Goal: Task Accomplishment & Management: Manage account settings

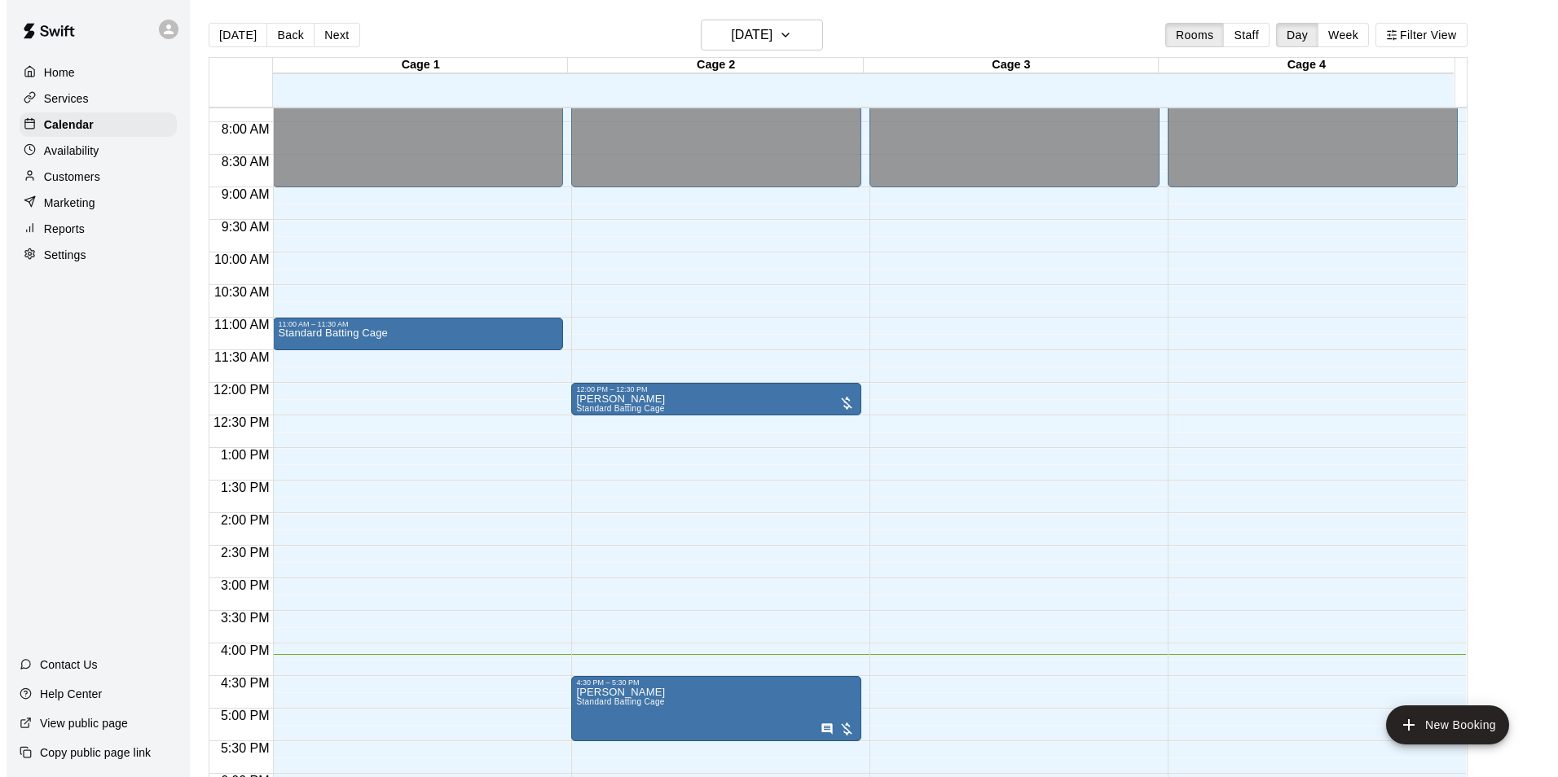
scroll to position [715, 0]
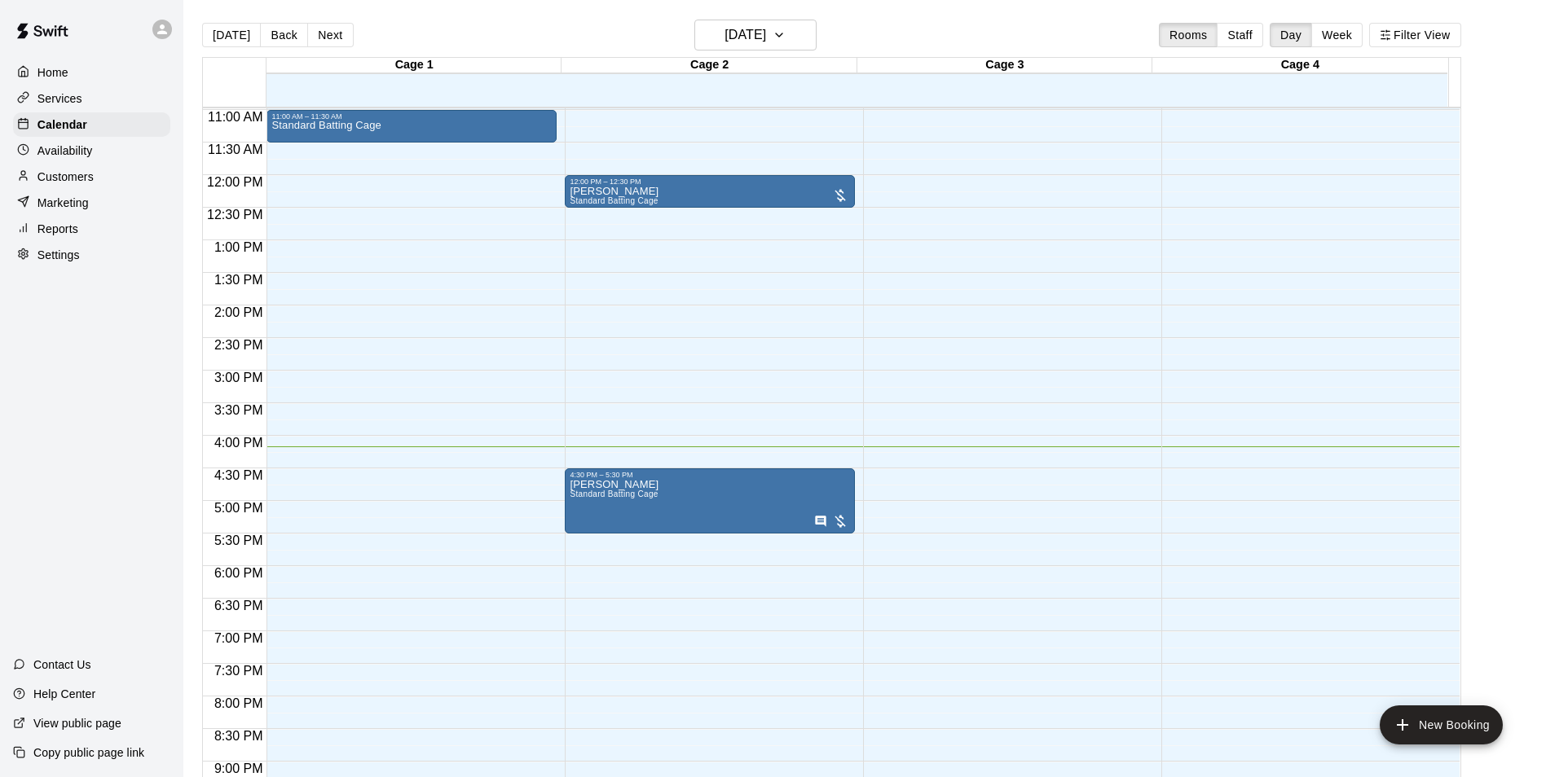
click at [1078, 317] on div "12:00 AM – 9:00 AM Closed 10:00 PM – 11:59 PM Closed" at bounding box center [1008, 175] width 290 height 1564
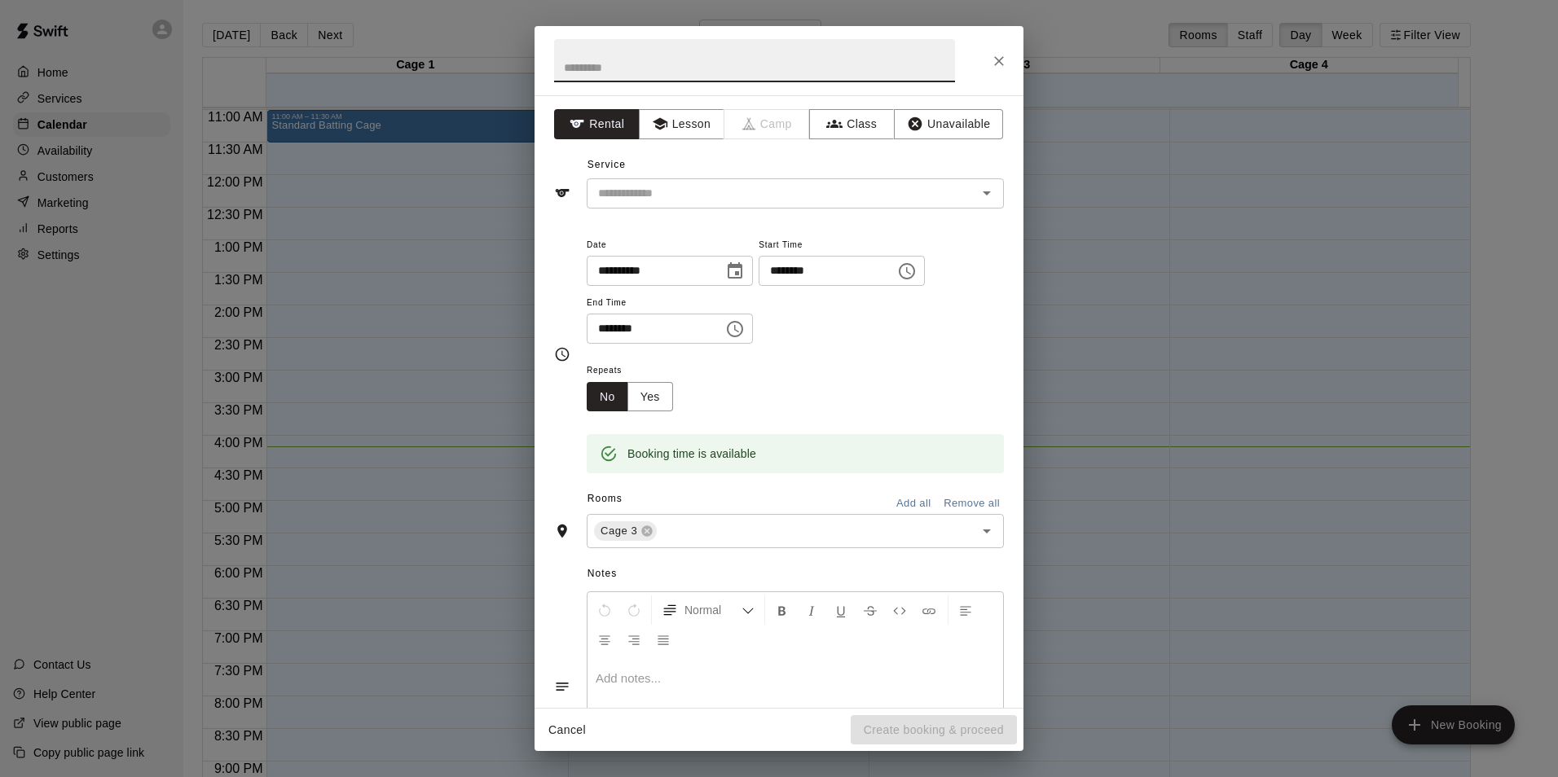
click at [1100, 454] on div "**********" at bounding box center [779, 388] width 1558 height 777
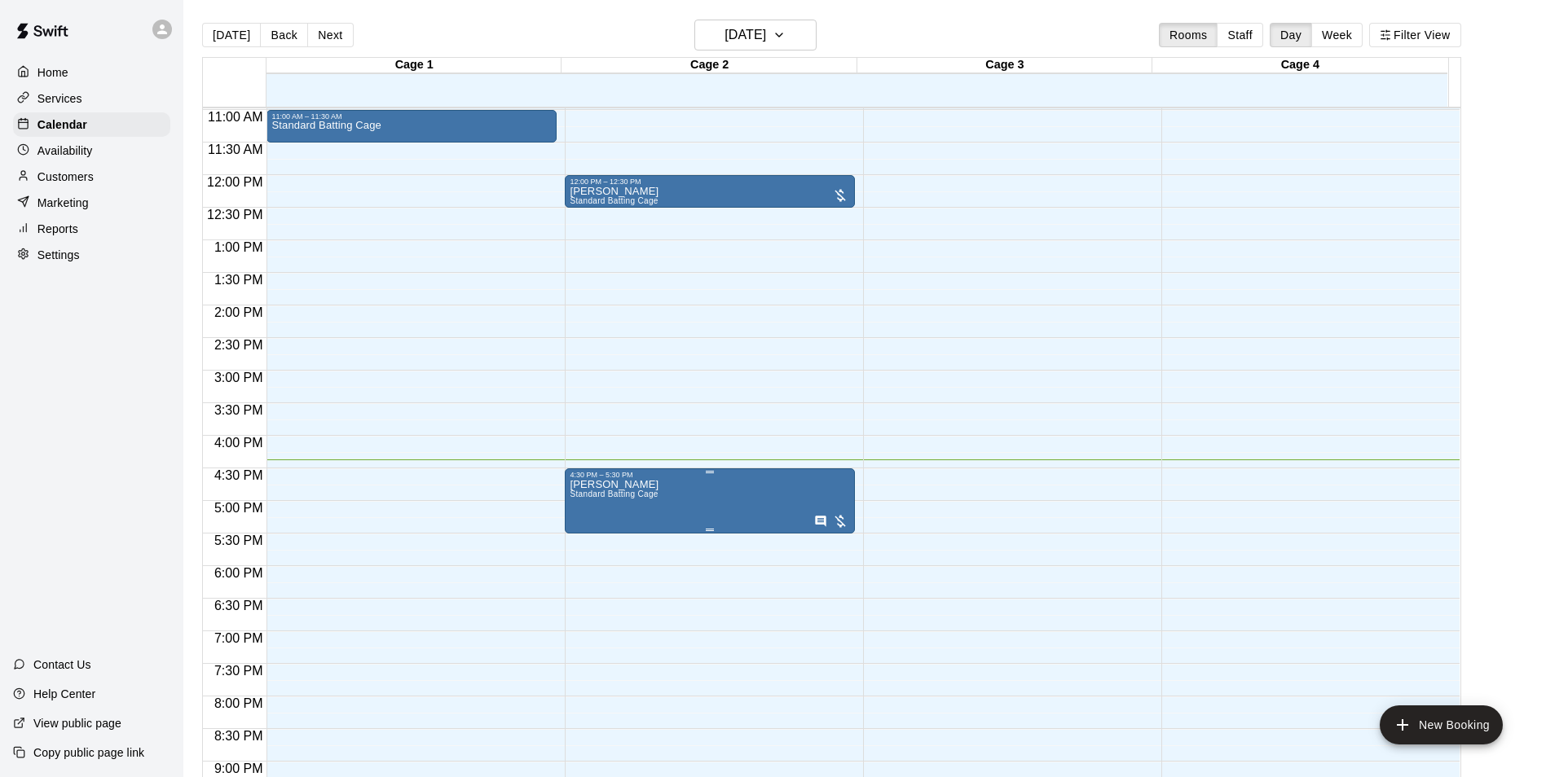
click at [583, 508] on button "edit" at bounding box center [585, 498] width 33 height 33
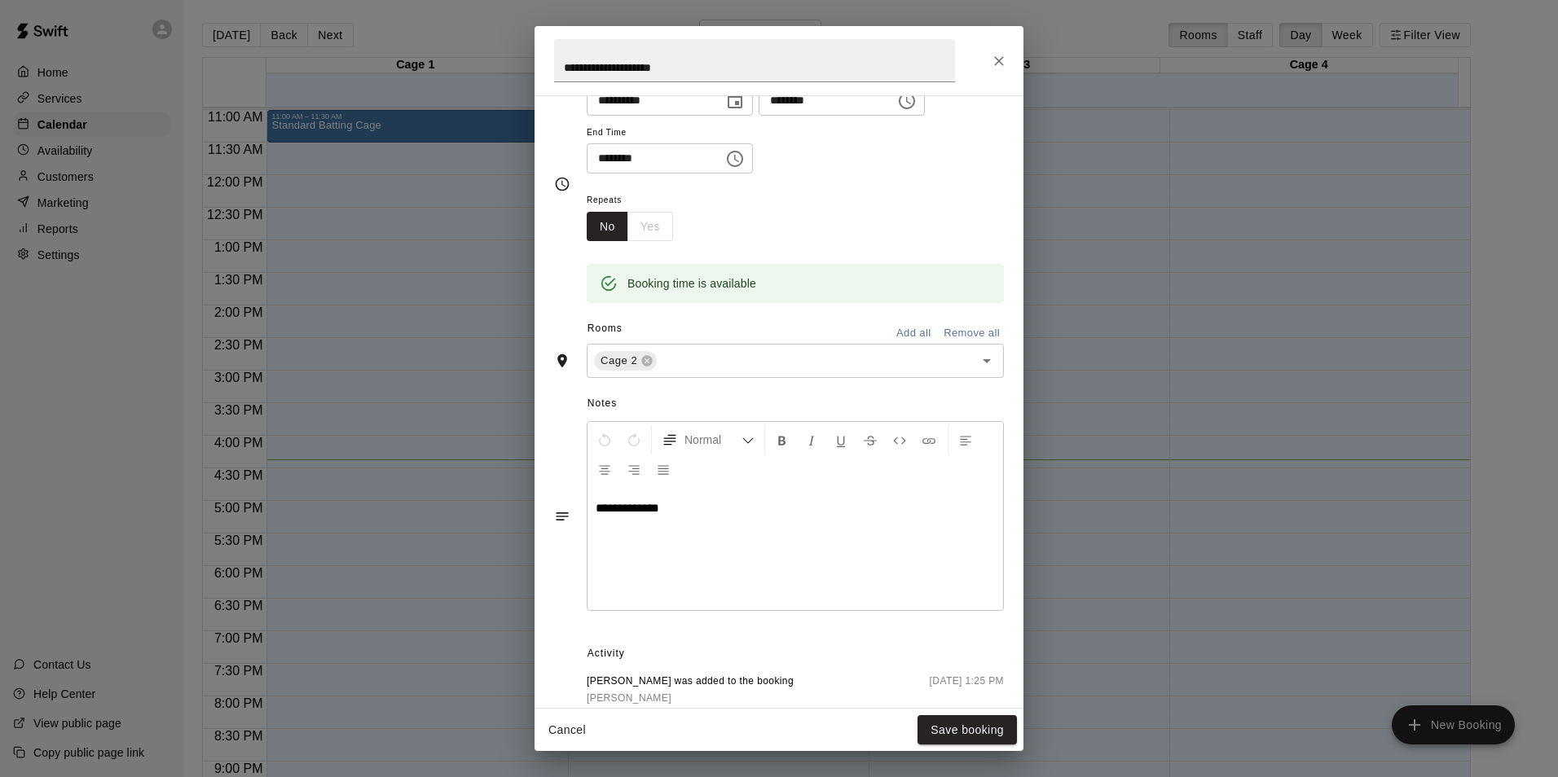
scroll to position [244, 0]
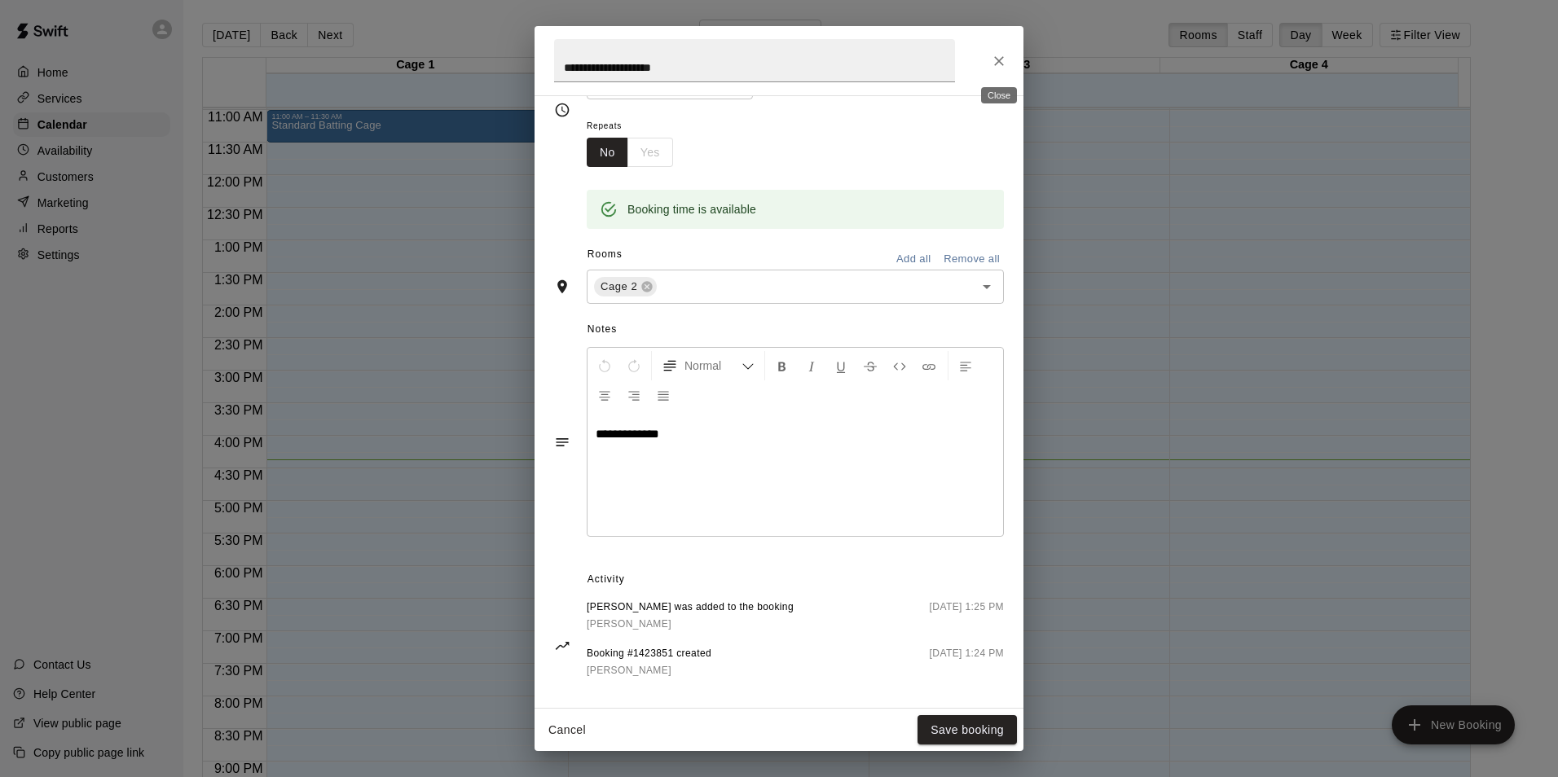
click at [989, 55] on button "Close" at bounding box center [998, 60] width 29 height 29
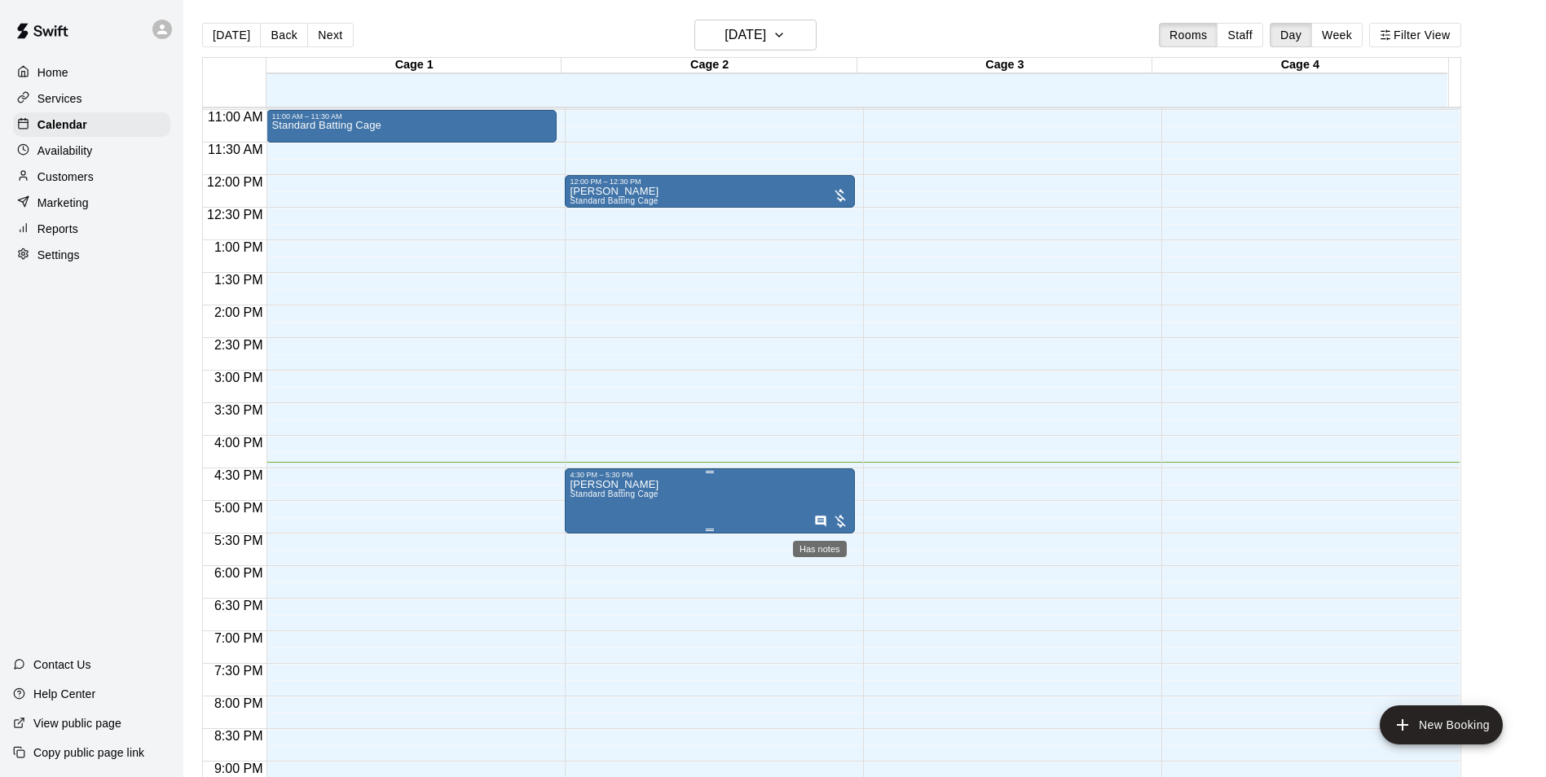
click at [816, 523] on icon "Has notes" at bounding box center [821, 521] width 11 height 11
click at [825, 529] on icon "edit" at bounding box center [830, 534] width 20 height 20
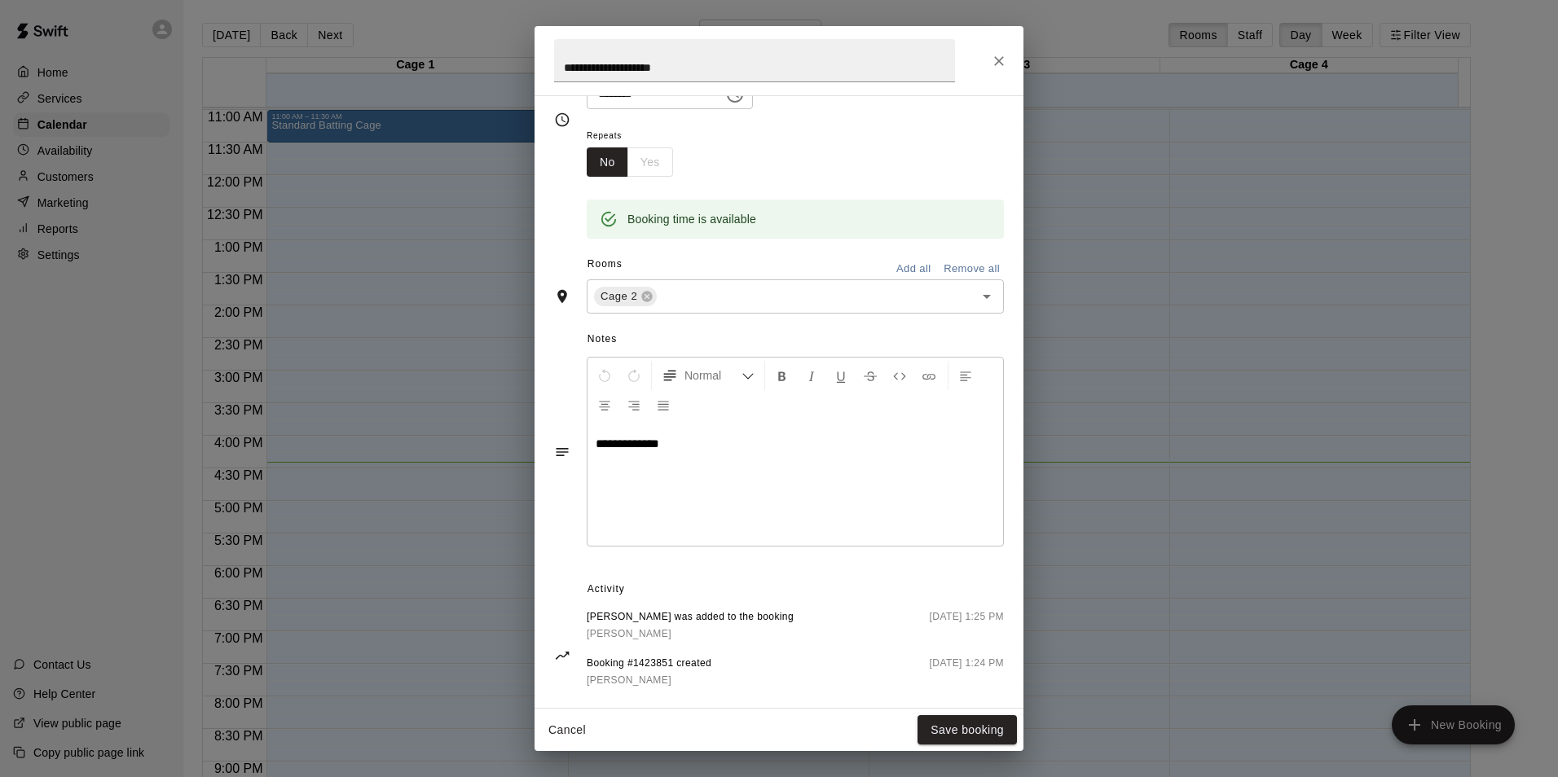
scroll to position [260, 0]
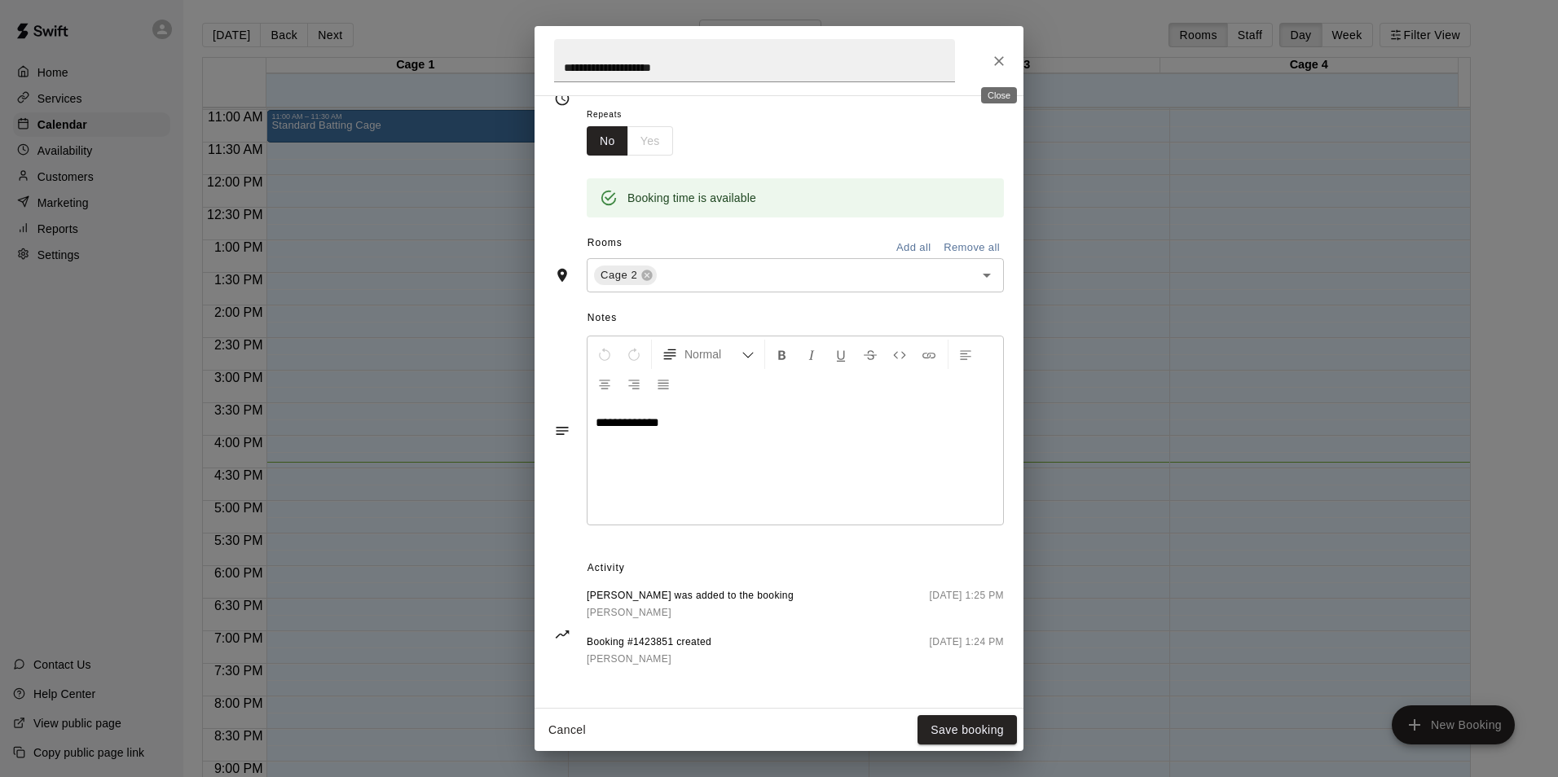
click at [1001, 59] on icon "Close" at bounding box center [999, 61] width 10 height 10
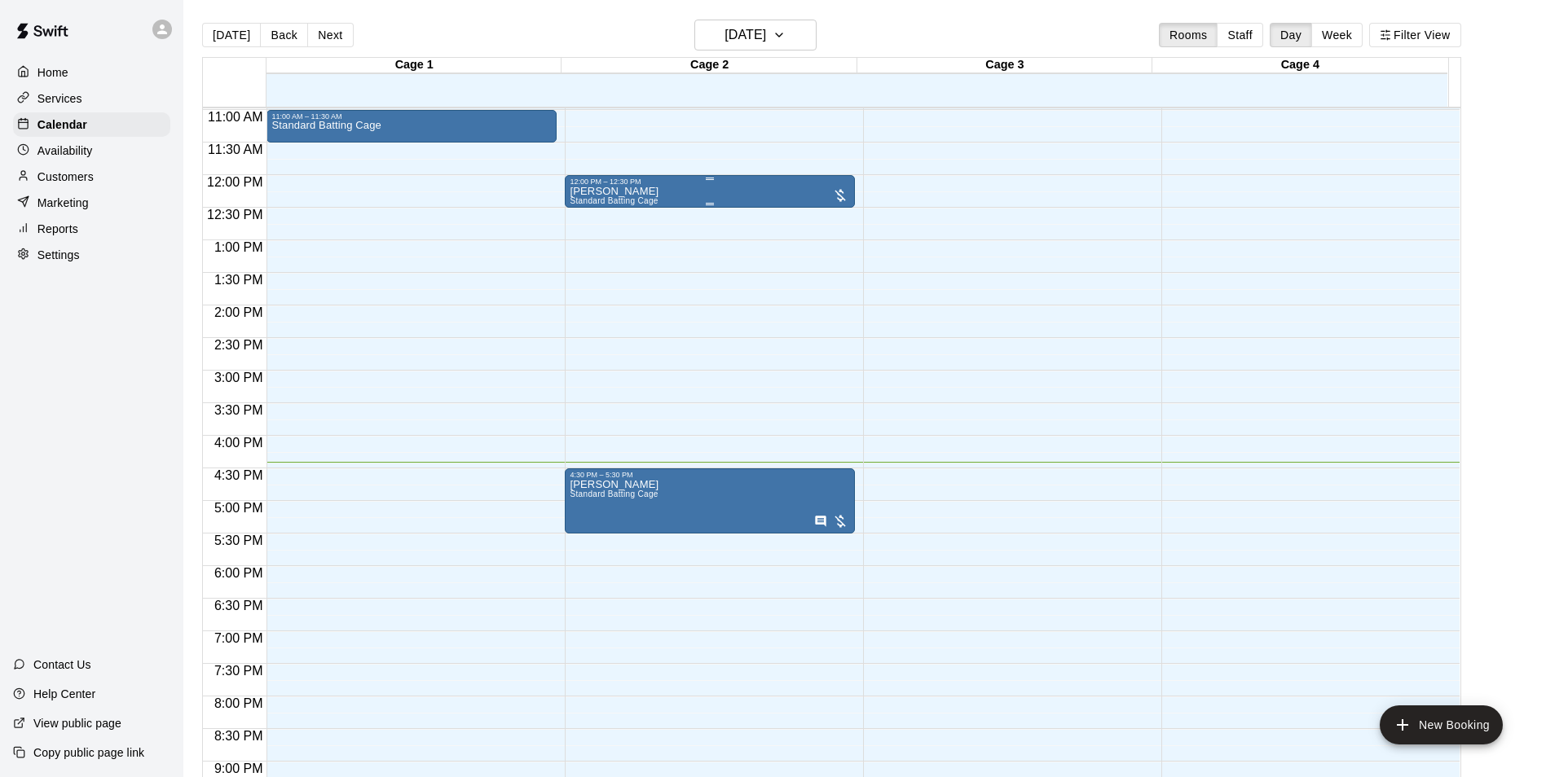
click at [668, 200] on div "[PERSON_NAME] Standard Batting Cage" at bounding box center [709, 574] width 280 height 777
click at [587, 196] on icon "edit" at bounding box center [585, 206] width 20 height 20
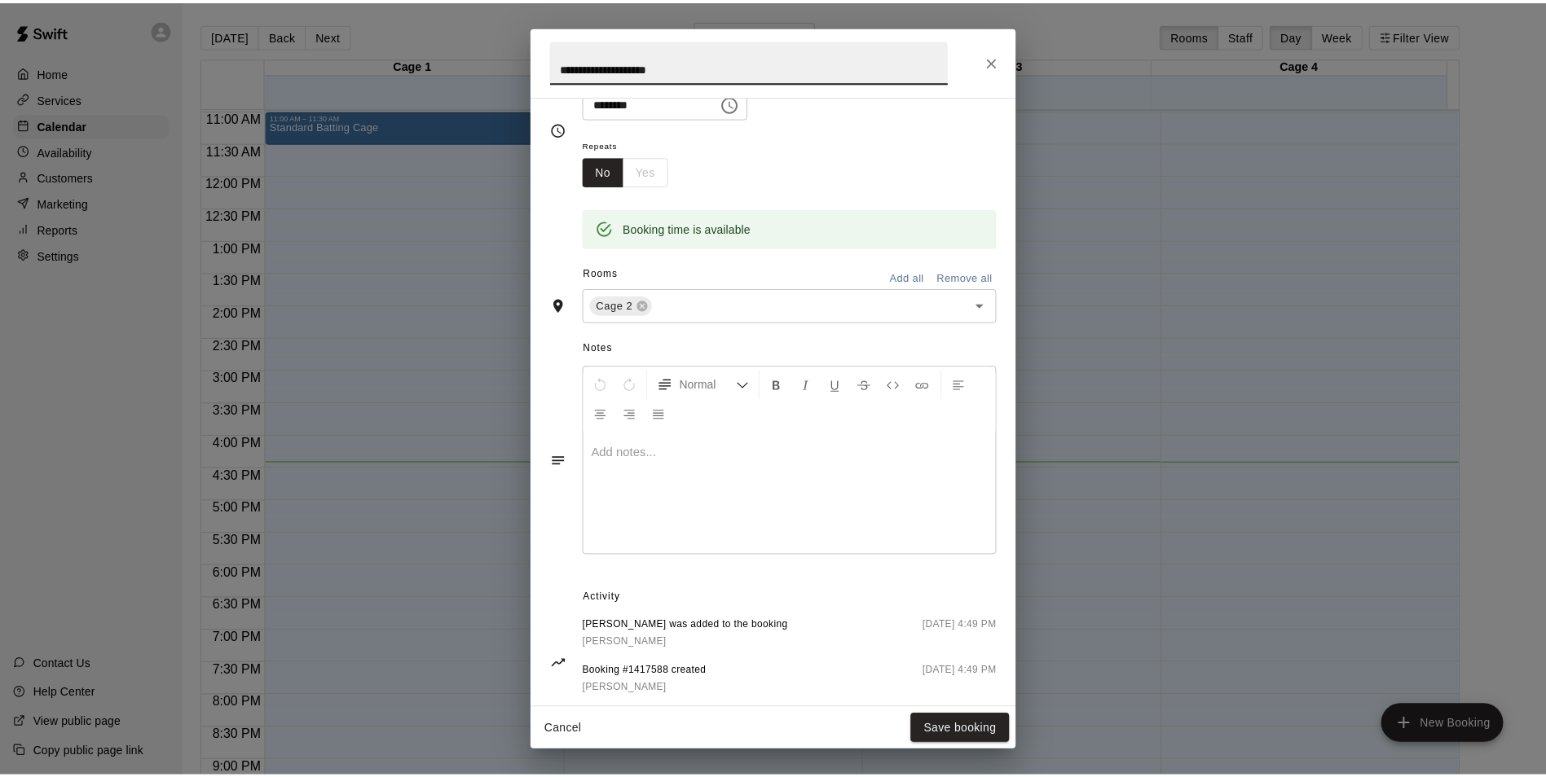
scroll to position [244, 0]
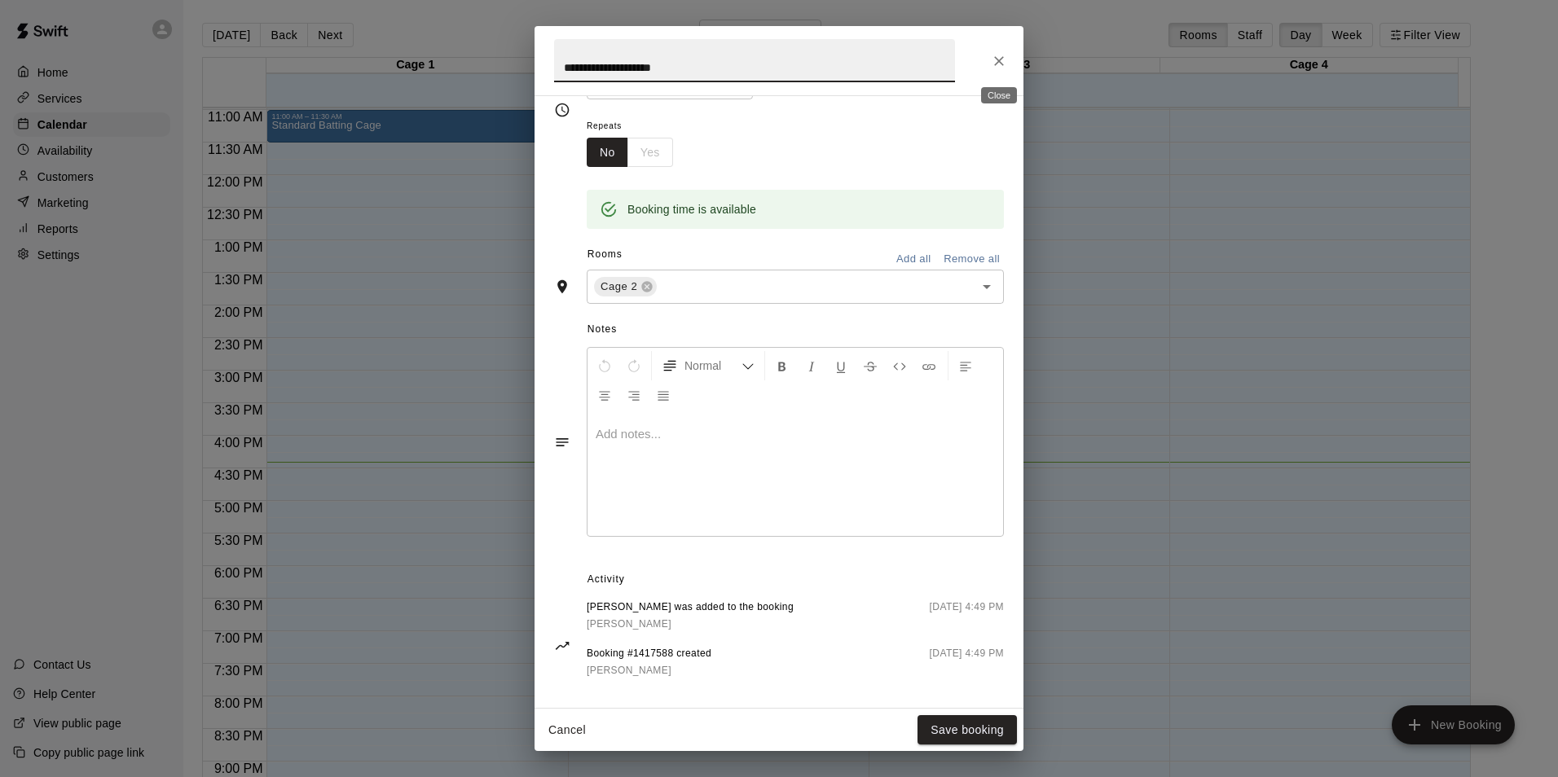
click at [991, 59] on icon "Close" at bounding box center [999, 61] width 16 height 16
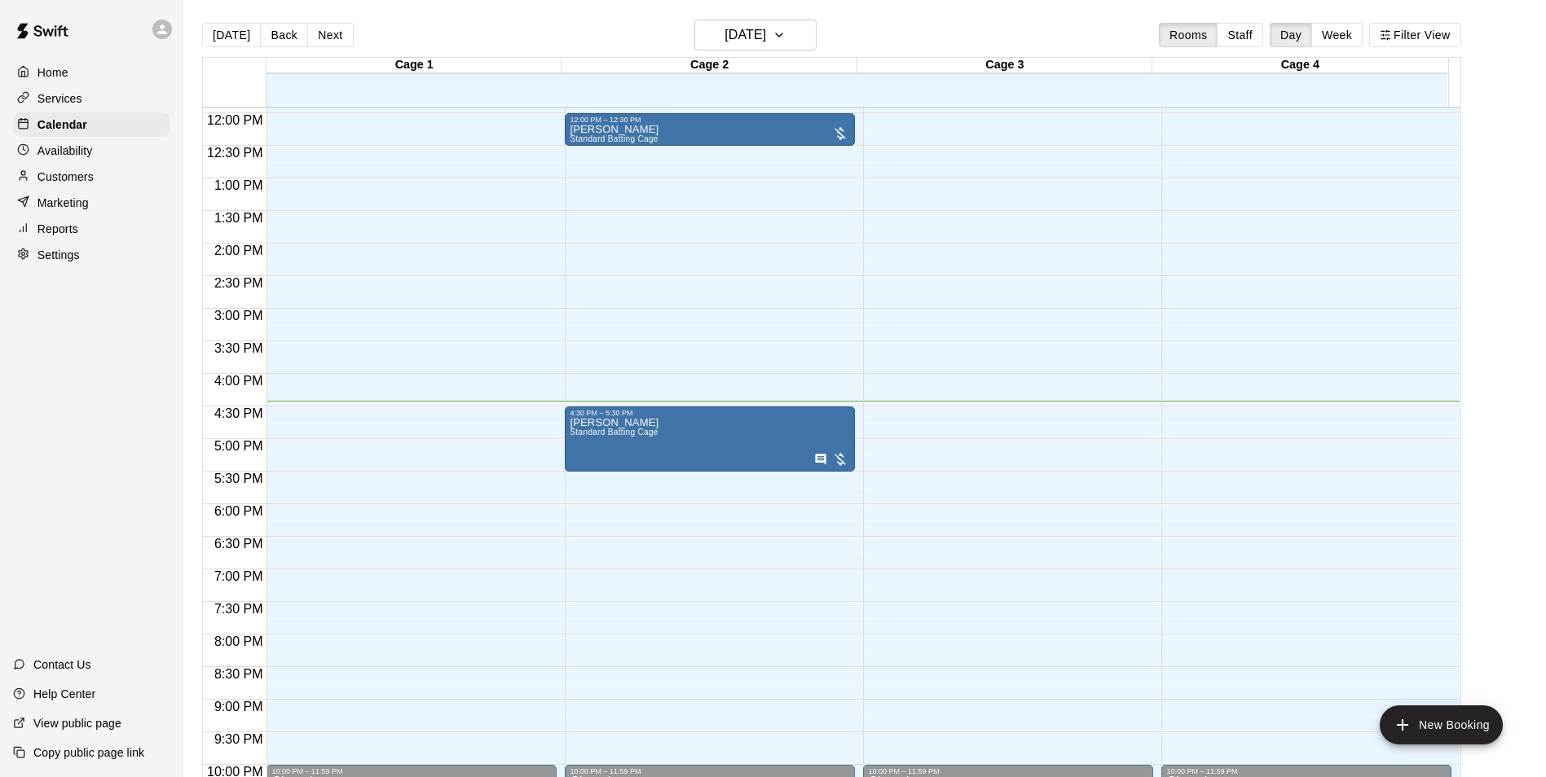
scroll to position [878, 0]
